Goal: Information Seeking & Learning: Find specific fact

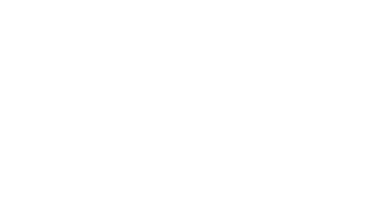
select select "Song"
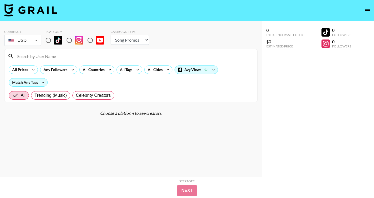
click at [160, 56] on input at bounding box center [134, 56] width 240 height 8
paste input "[URL][DOMAIN_NAME]"
drag, startPoint x: 63, startPoint y: 55, endPoint x: 0, endPoint y: 42, distance: 64.1
click at [0, 42] on div "Currency USD USD ​ Platform Campaign Type Choose Type... Song Promos Brand Prom…" at bounding box center [131, 109] width 262 height 177
type input "@mrburgies"
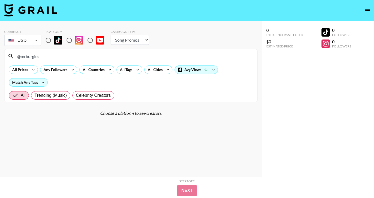
click at [48, 42] on input "radio" at bounding box center [48, 40] width 11 height 11
radio input "true"
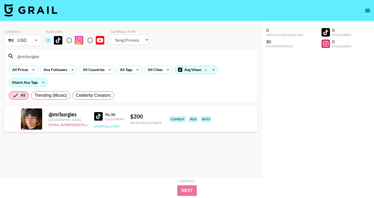
click at [104, 126] on button "View Full Stats" at bounding box center [106, 126] width 25 height 4
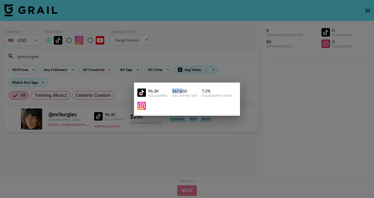
drag, startPoint x: 172, startPoint y: 91, endPoint x: 183, endPoint y: 91, distance: 10.9
click at [183, 91] on div "167,650" at bounding box center [184, 90] width 25 height 5
copy div "167,6"
click at [261, 37] on div at bounding box center [187, 99] width 374 height 198
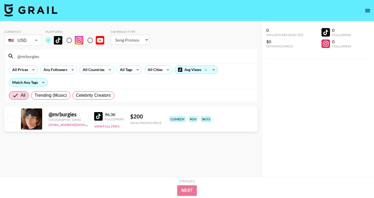
click at [117, 55] on input "@mrburgies" at bounding box center [134, 56] width 240 height 8
paste input "[URL][DOMAIN_NAME]"
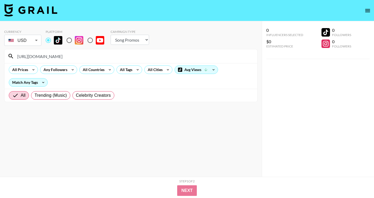
drag, startPoint x: 63, startPoint y: 55, endPoint x: 27, endPoint y: 54, distance: 35.6
click at [27, 54] on input "[URL][DOMAIN_NAME]" at bounding box center [134, 56] width 240 height 8
type input "@notnolendubuc"
